Goal: Communication & Community: Answer question/provide support

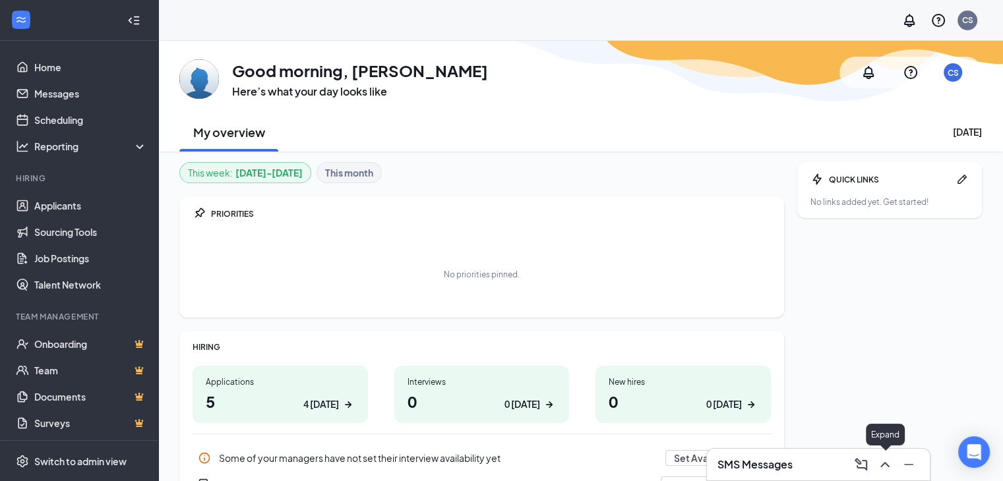
click at [887, 470] on icon "ChevronUp" at bounding box center [885, 465] width 16 height 16
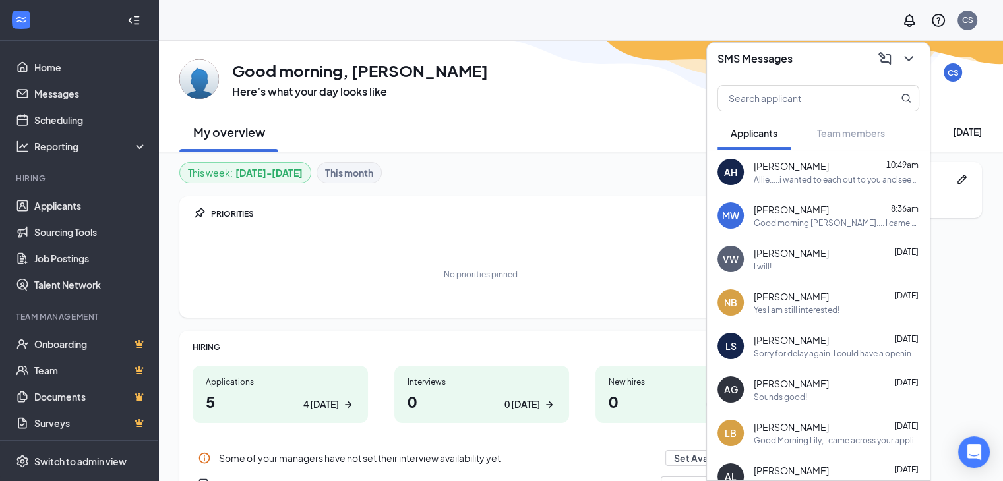
click at [827, 184] on div "Allie.....i wanted to each out to you and see if we can change your interview t…" at bounding box center [837, 179] width 166 height 11
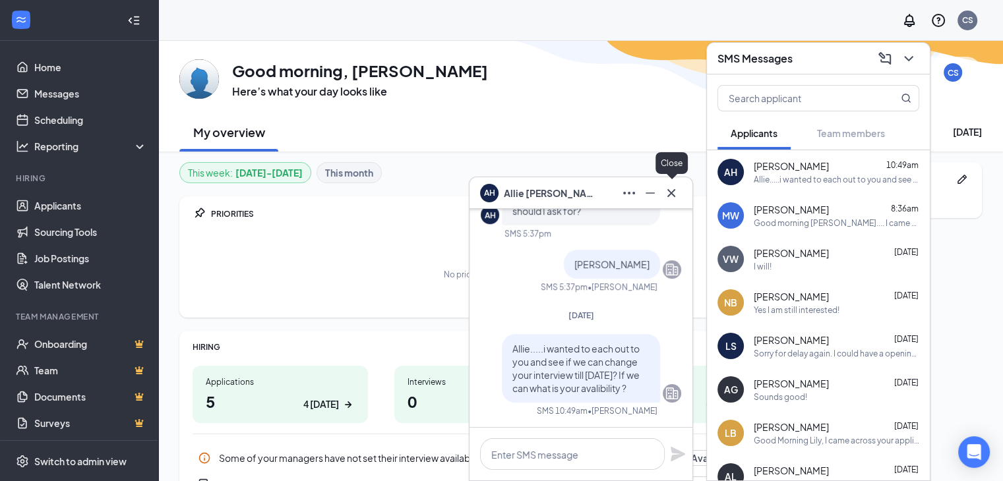
click at [677, 193] on icon "Cross" at bounding box center [672, 193] width 16 height 16
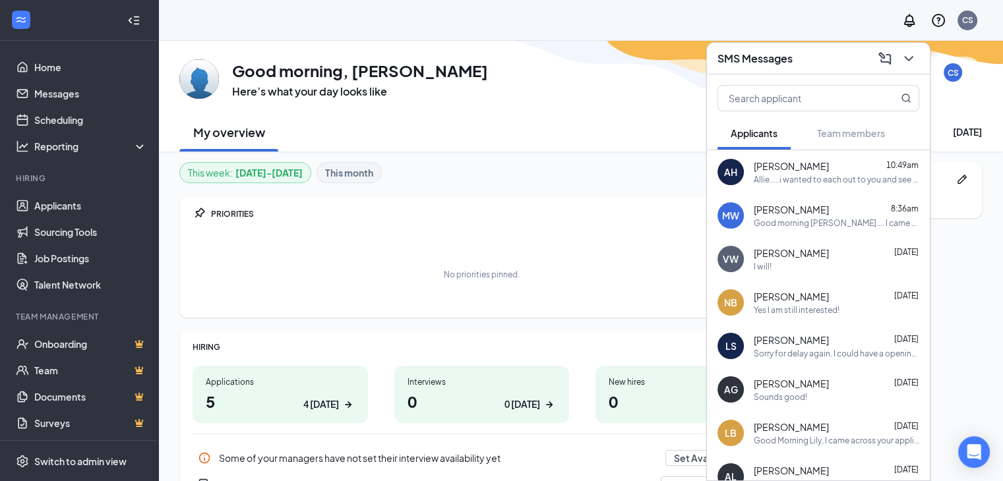
click at [799, 179] on div "Allie.....i wanted to each out to you and see if we can change your interview t…" at bounding box center [837, 179] width 166 height 11
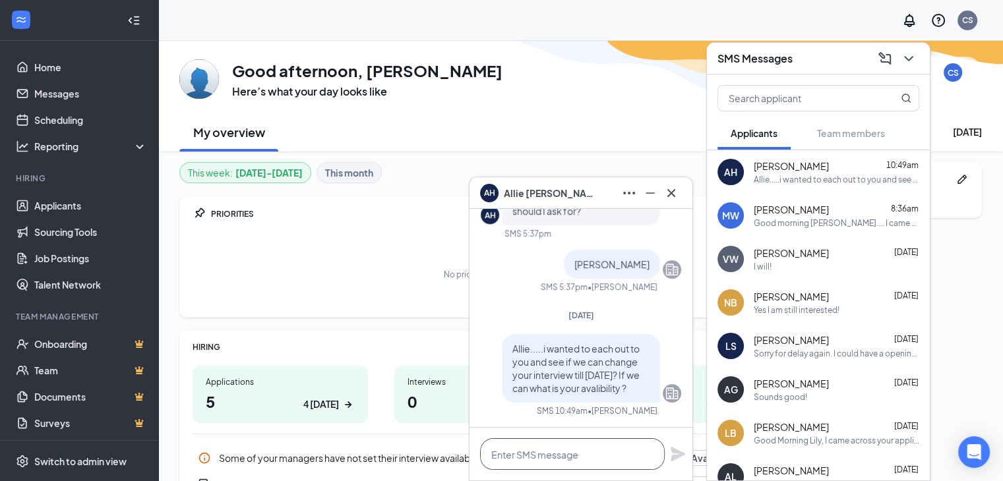
click at [534, 446] on textarea at bounding box center [572, 455] width 185 height 32
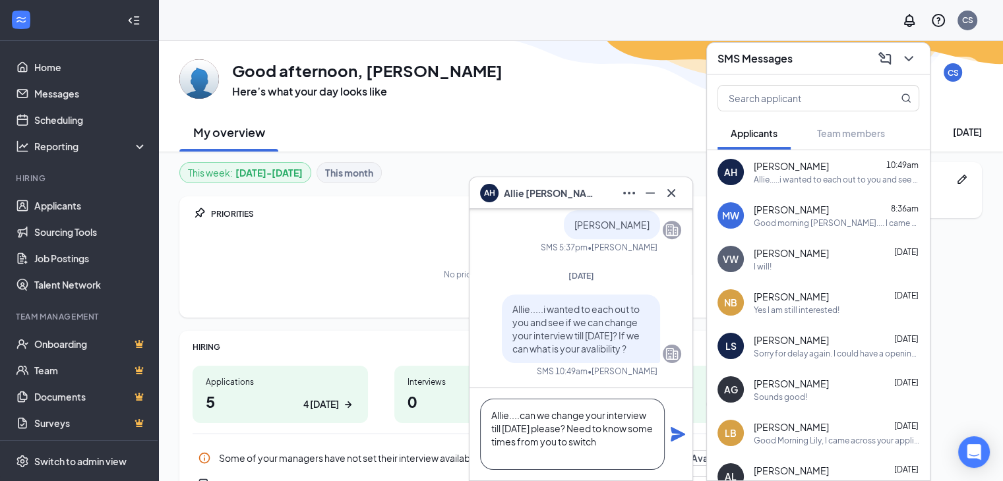
type textarea "Allie....can we change your interview till tomorrow please? Need to know some t…"
click at [671, 427] on icon "Plane" at bounding box center [678, 435] width 16 height 16
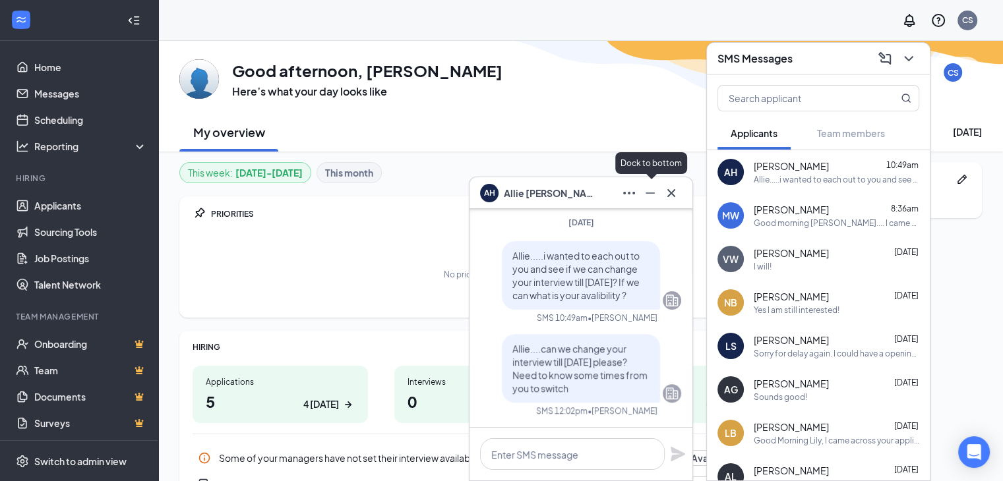
click at [657, 193] on icon "Minimize" at bounding box center [650, 193] width 16 height 16
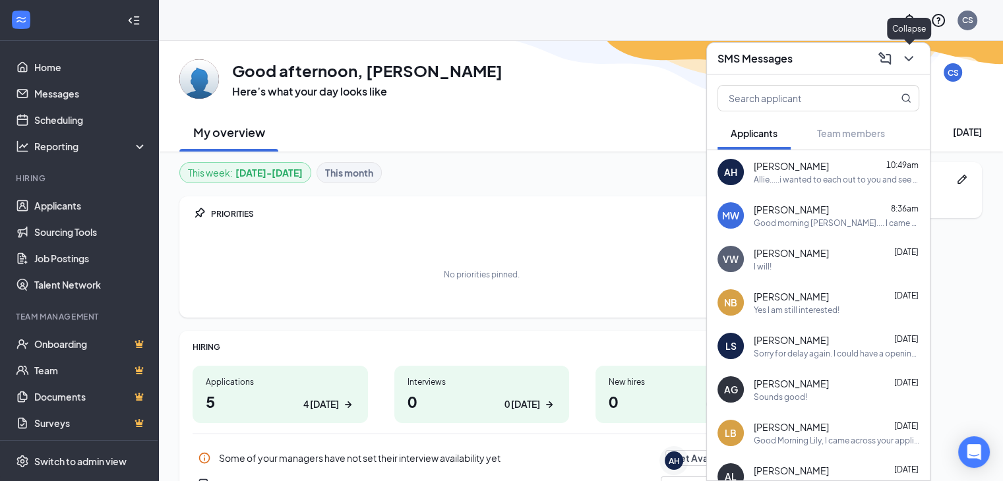
click at [909, 75] on div at bounding box center [818, 96] width 223 height 42
click at [907, 61] on icon "ChevronDown" at bounding box center [909, 59] width 16 height 16
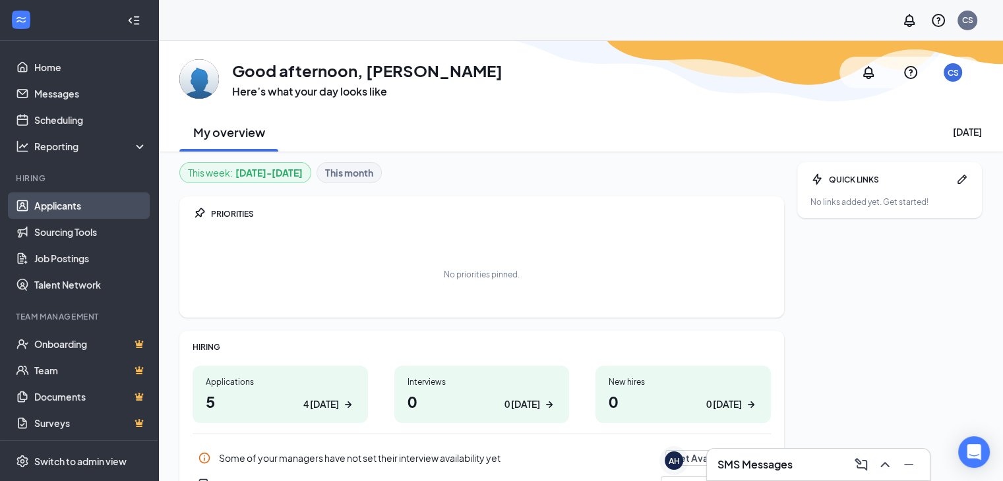
click at [71, 201] on link "Applicants" at bounding box center [90, 206] width 113 height 26
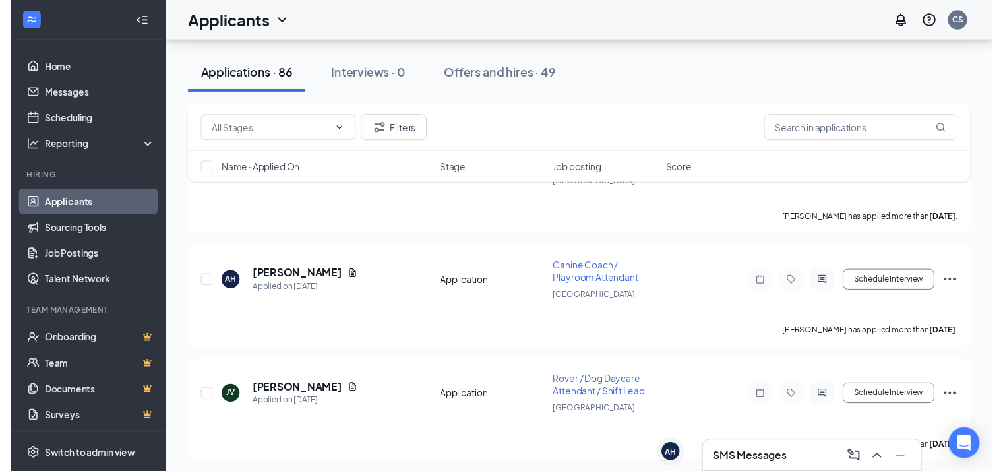
scroll to position [677, 0]
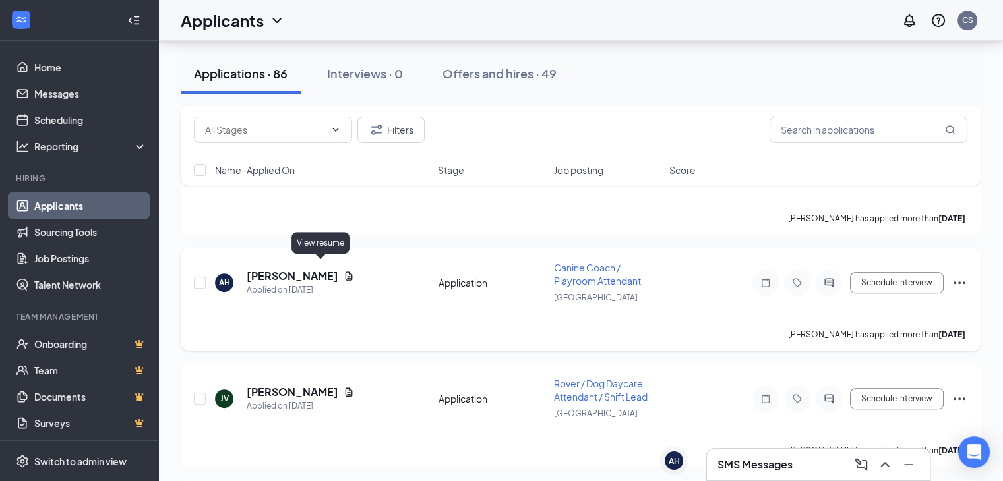
click at [344, 271] on icon "Document" at bounding box center [349, 276] width 11 height 11
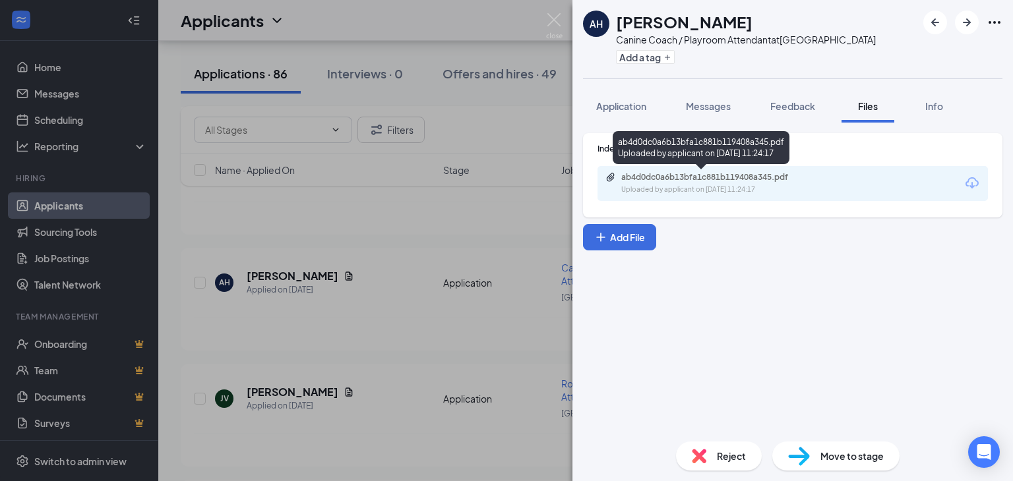
click at [648, 181] on div "ab4d0dc0a6b13bfa1c881b119408a345.pdf" at bounding box center [713, 177] width 185 height 11
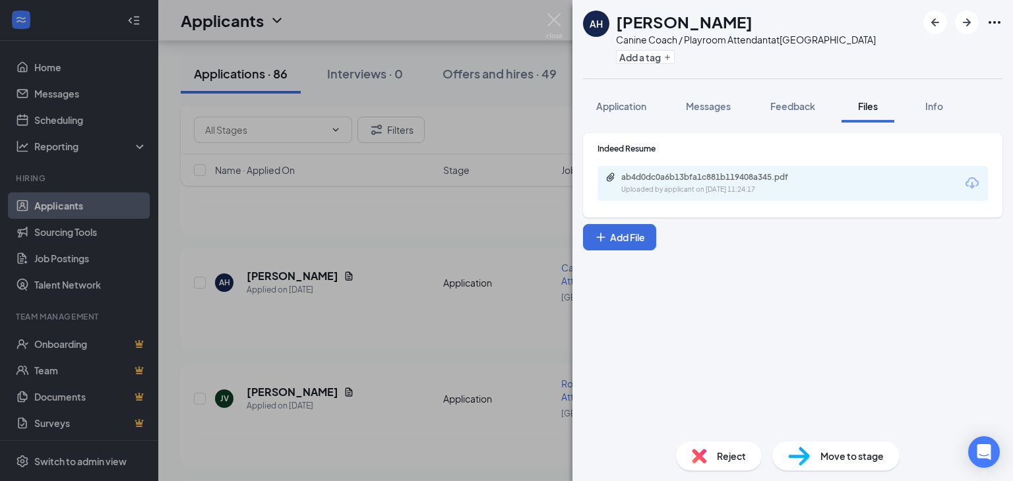
click at [546, 5] on div "AH Allie Hendrix Canine Coach / Playroom Attendant at Mechanicsburg Add a tag A…" at bounding box center [506, 240] width 1013 height 481
click at [551, 18] on div "Applicants CS" at bounding box center [585, 20] width 855 height 41
